Goal: Task Accomplishment & Management: Manage account settings

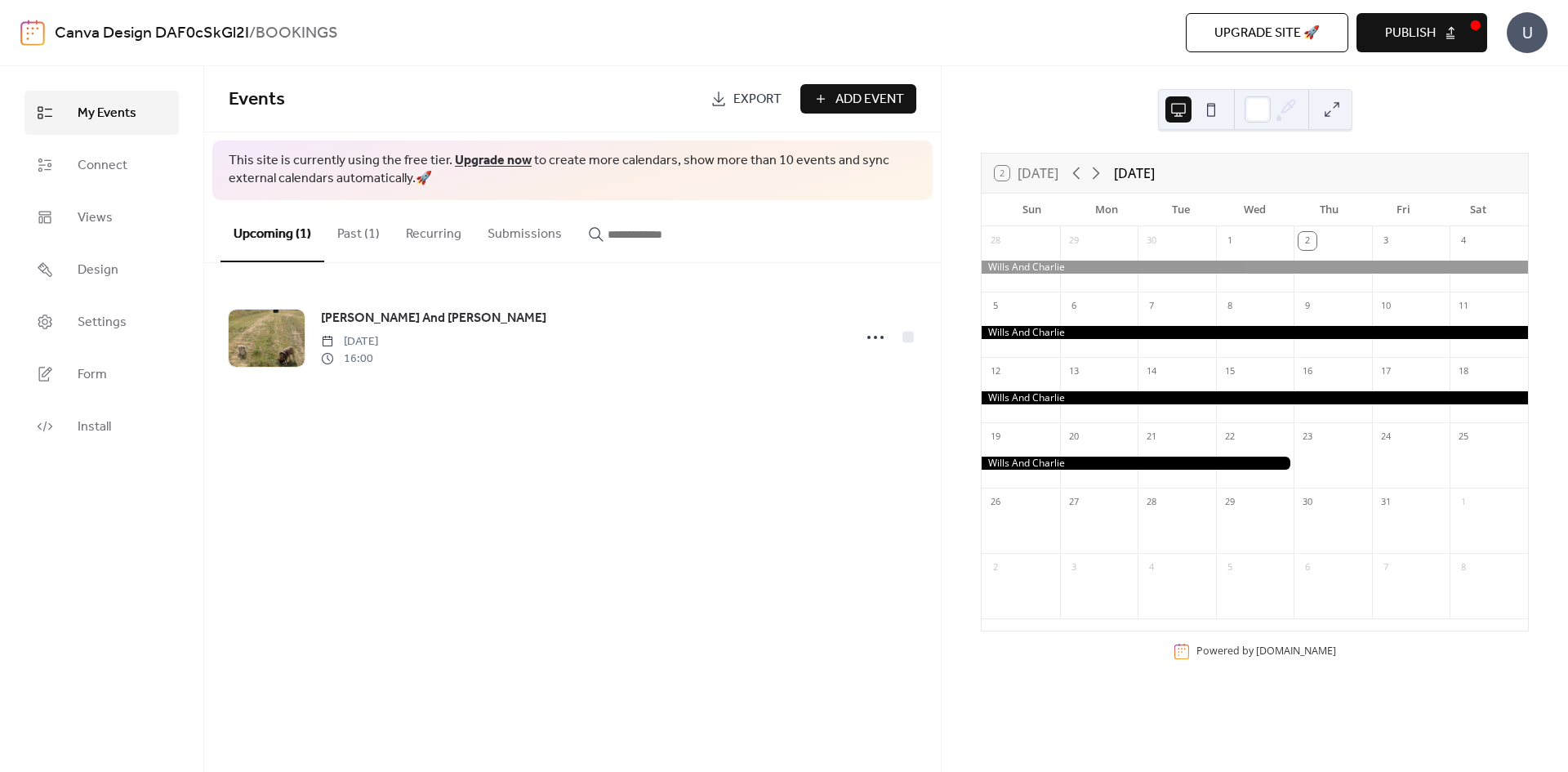
click at [1390, 31] on span "Publish" at bounding box center [1410, 34] width 50 height 20
click at [1196, 103] on div at bounding box center [1194, 109] width 59 height 39
click at [1214, 104] on button at bounding box center [1211, 109] width 26 height 26
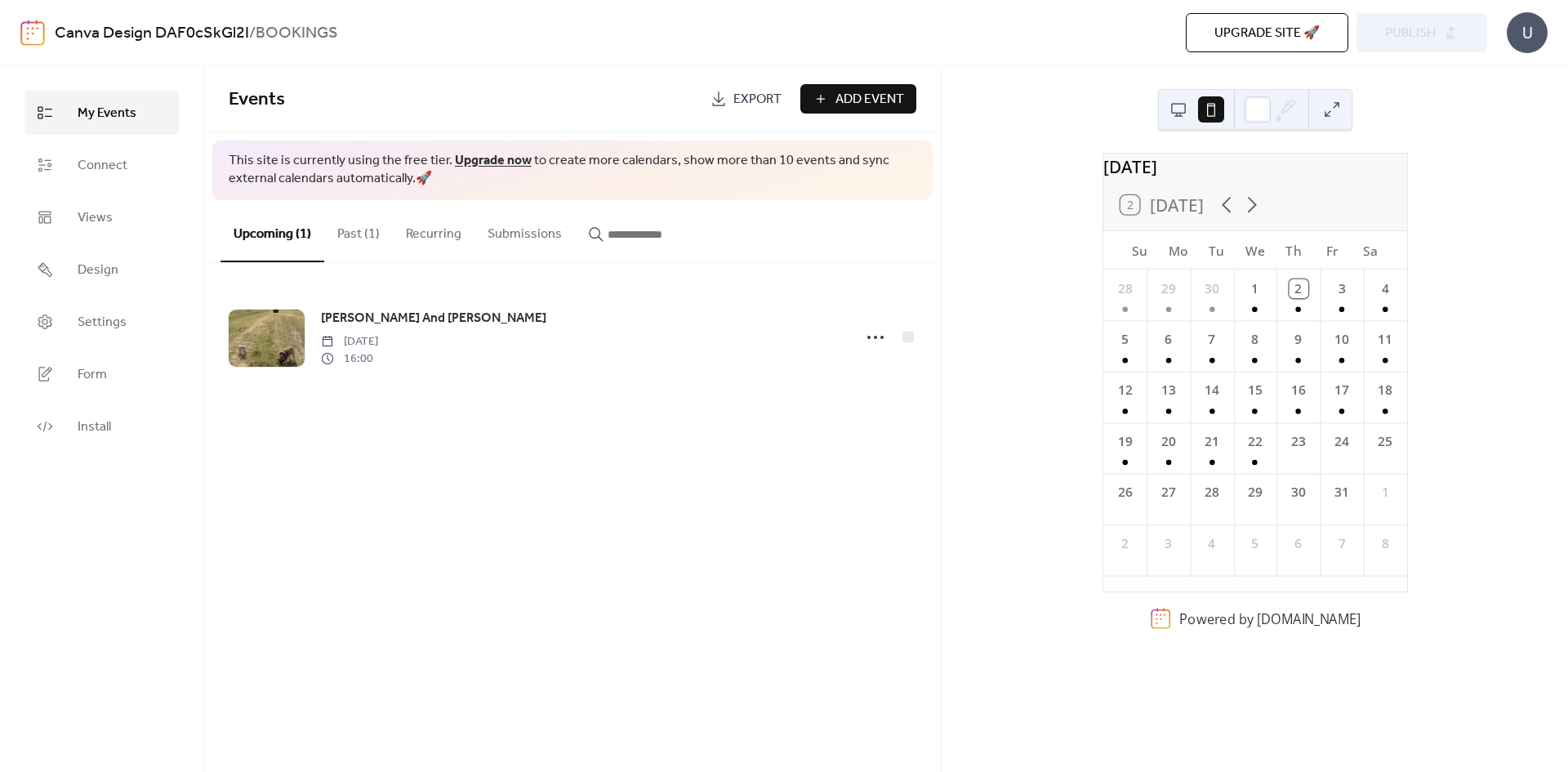
click at [1176, 110] on button at bounding box center [1178, 109] width 26 height 26
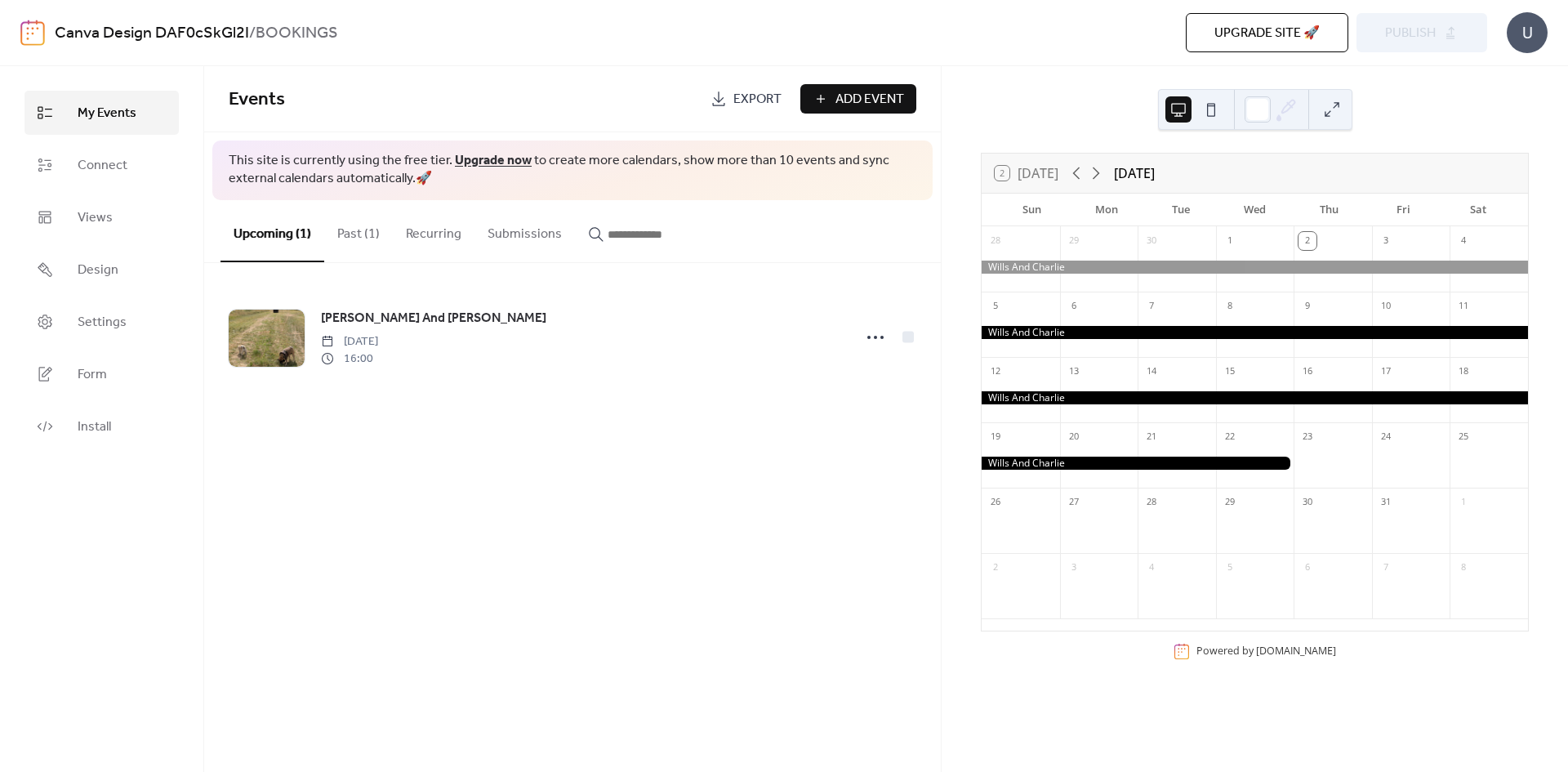
click at [354, 233] on button "Past (1)" at bounding box center [358, 230] width 69 height 60
click at [259, 235] on button "Upcoming (1)" at bounding box center [271, 230] width 103 height 60
click at [1182, 364] on div "14" at bounding box center [1177, 370] width 79 height 26
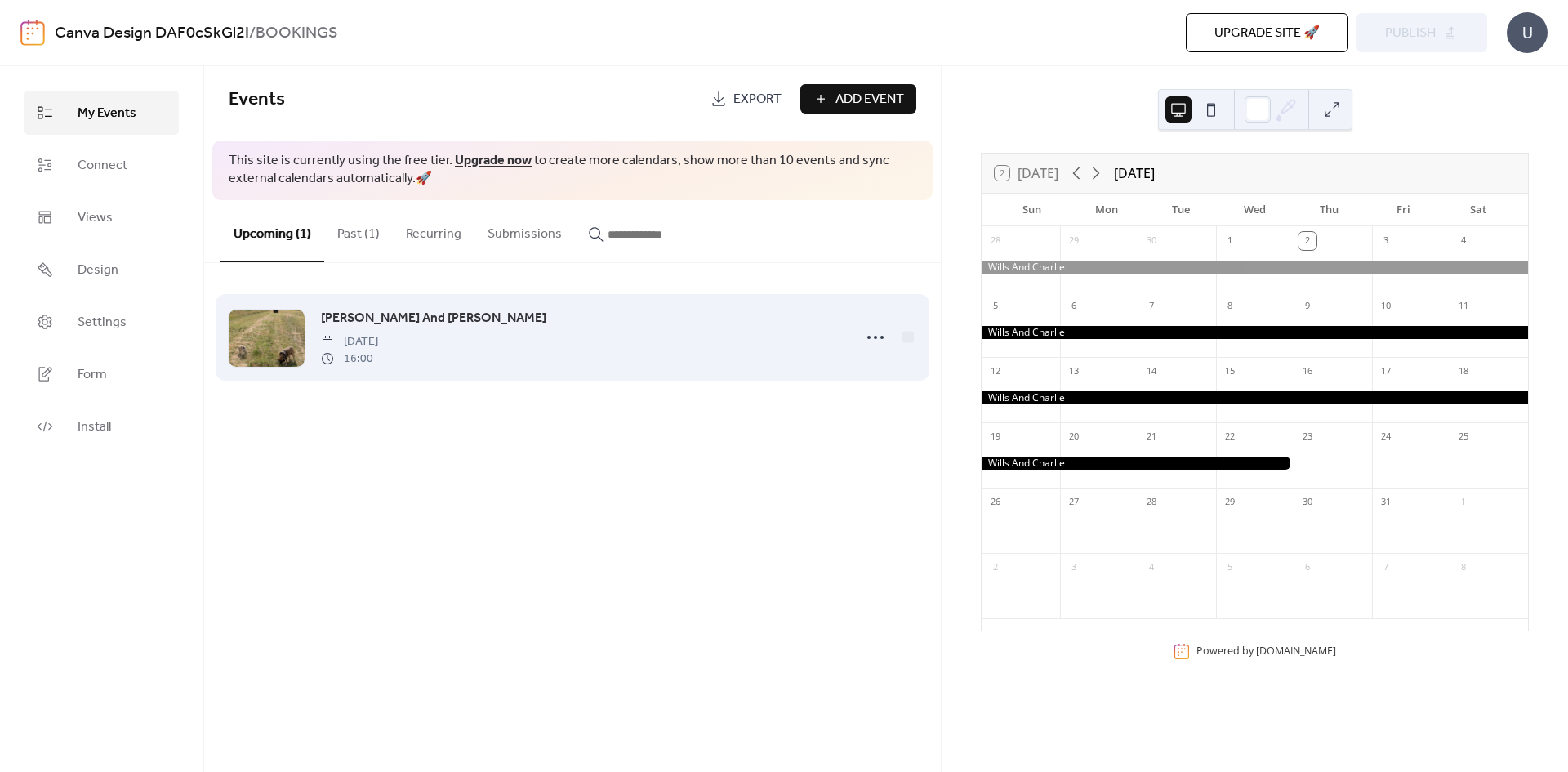
click at [372, 364] on span "16:00" at bounding box center [349, 358] width 57 height 17
